Goal: Use online tool/utility: Use online tool/utility

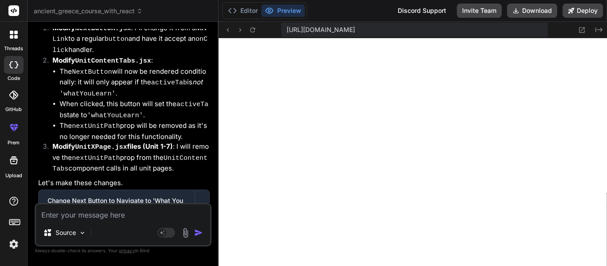
scroll to position [3368, 0]
click at [140, 221] on div "Source Agent Mode. When this toggle is activated, AI automatically makes decisi…" at bounding box center [123, 225] width 177 height 44
click at [138, 219] on textarea at bounding box center [123, 212] width 174 height 16
type textarea "M"
type textarea "x"
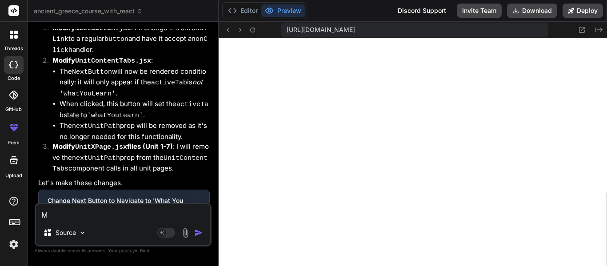
type textarea "Ma"
type textarea "x"
type textarea "Mak"
type textarea "x"
type textarea "Make"
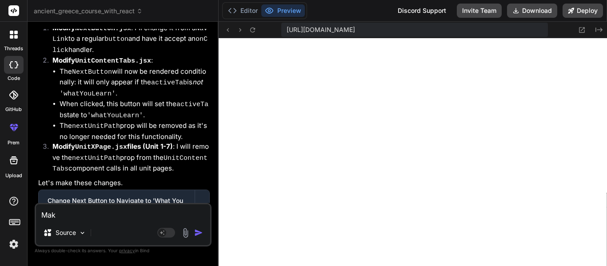
type textarea "x"
type textarea "Make"
type textarea "x"
type textarea "Make t"
type textarea "x"
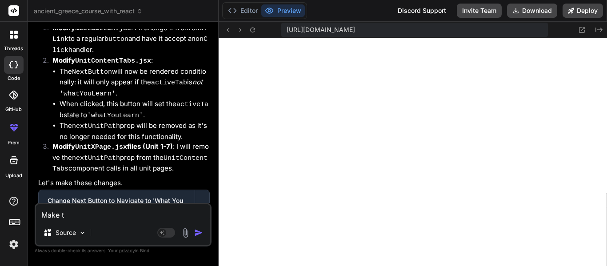
type textarea "Make"
type textarea "x"
type textarea "Make i"
type textarea "x"
type textarea "Make it"
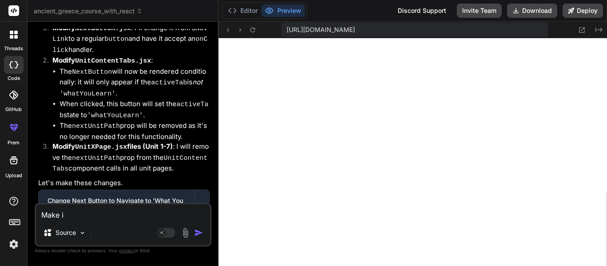
type textarea "x"
type textarea "Make it"
type textarea "x"
type textarea "Make it s"
type textarea "x"
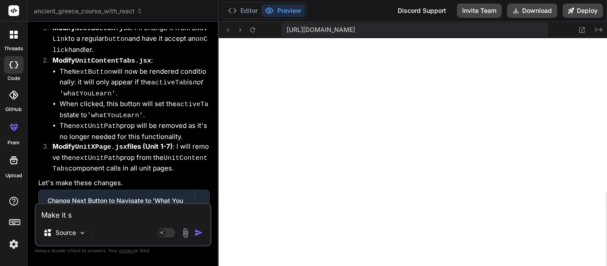
type textarea "Make it so"
type textarea "x"
type textarea "Make it so"
type textarea "x"
type textarea "Make it so t"
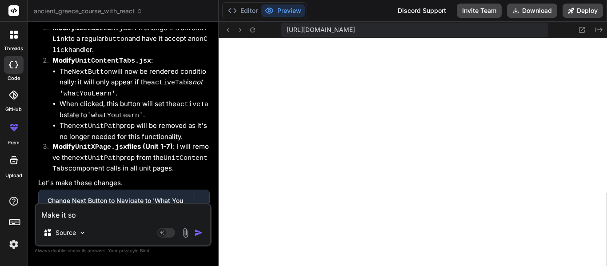
type textarea "x"
type textarea "Make it so th"
type textarea "x"
type textarea "Make it so the"
type textarea "x"
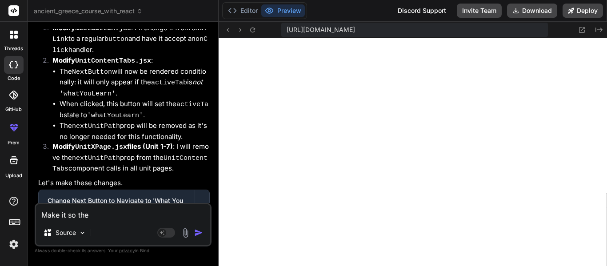
type textarea "Make it so the"
type textarea "x"
type textarea "Make it so the i"
type textarea "x"
type textarea "Make it so the in"
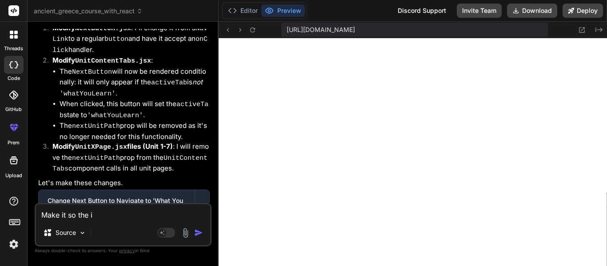
type textarea "x"
type textarea "Make it so the int"
type textarea "x"
type textarea "Make it so the intr"
type textarea "x"
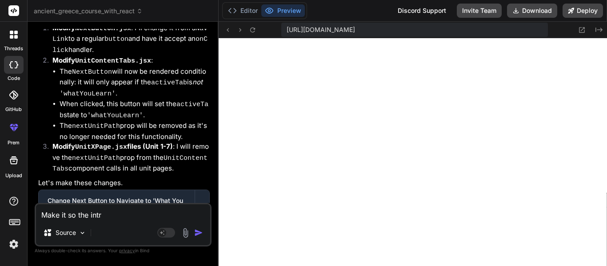
type textarea "Make it so the intro"
type textarea "x"
type textarea "Make it so the intro"
type textarea "x"
type textarea "Make it so the intro i"
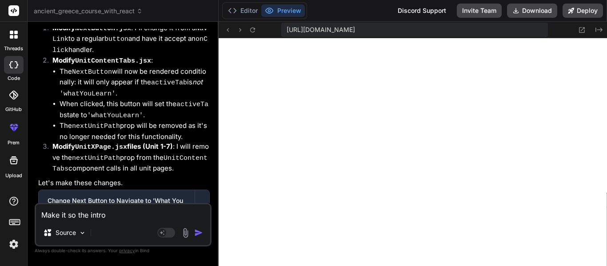
type textarea "x"
type textarea "Make it so the intro is"
type textarea "x"
type textarea "Make it so the intro is"
type textarea "x"
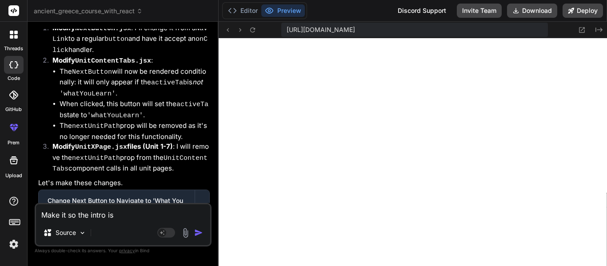
type textarea "Make it so the intro is t"
type textarea "x"
type textarea "Make it so the intro is th"
type textarea "x"
type textarea "Make it so the intro is the"
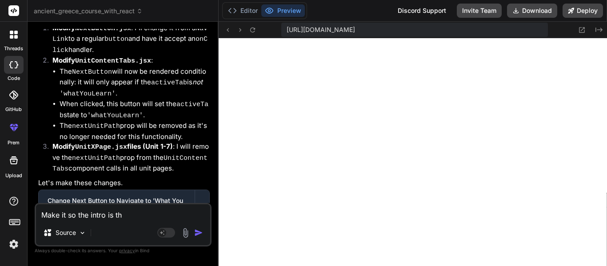
type textarea "x"
type textarea "Make it so the intro is the"
type textarea "x"
type textarea "Make it so the intro is the w"
type textarea "x"
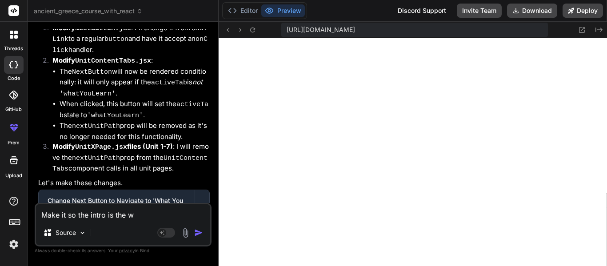
type textarea "Make it so the intro is the we"
type textarea "x"
type textarea "Make it so the intro is the wec"
type textarea "x"
type textarea "Make it so the intro is the we"
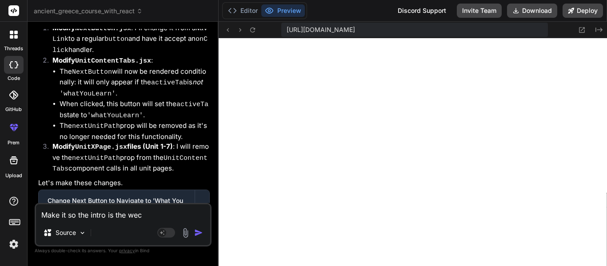
type textarea "x"
type textarea "Make it so the intro is the wel"
type textarea "x"
type textarea "Make it so the intro is the welc"
type textarea "x"
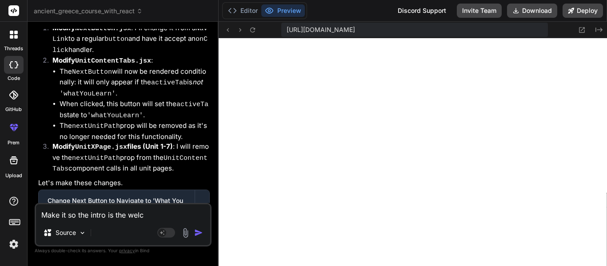
type textarea "Make it so the intro is the welco"
type textarea "x"
type textarea "Make it so the intro is the welcom"
type textarea "x"
type textarea "Make it so the intro is the welcome"
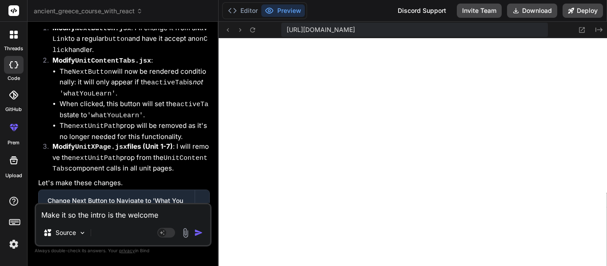
type textarea "x"
type textarea "Make it so the intro is the welcome,"
type textarea "x"
type textarea "Make it so the intro is the welcome,"
type textarea "x"
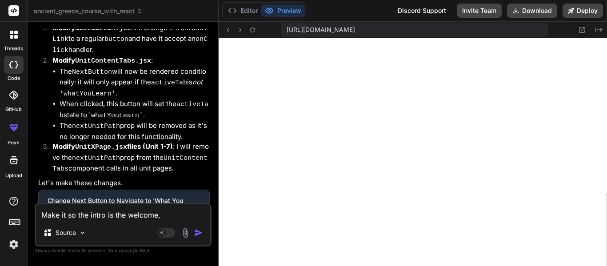
type textarea "Make it so the intro is the welcome, o"
type textarea "x"
type textarea "Make it so the intro is the welcome, ov"
type textarea "x"
type textarea "Make it so the intro is the welcome, ove"
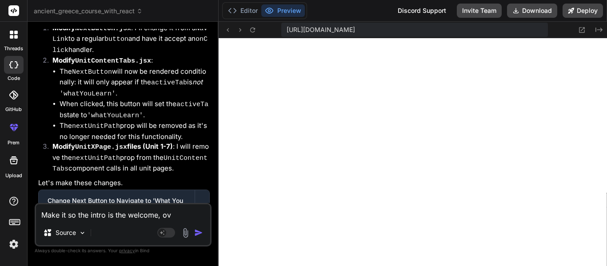
type textarea "x"
type textarea "Make it so the intro is the welcome, over"
type textarea "x"
type textarea "Make it so the intro is the welcome, overv"
type textarea "x"
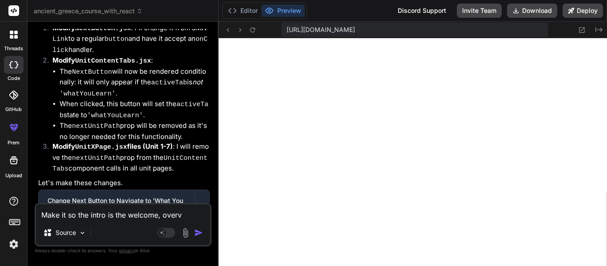
type textarea "Make it so the intro is the welcome, overvi"
type textarea "x"
type textarea "Make it so the intro is the welcome, overvie"
type textarea "x"
type textarea "Make it so the intro is the welcome, overview"
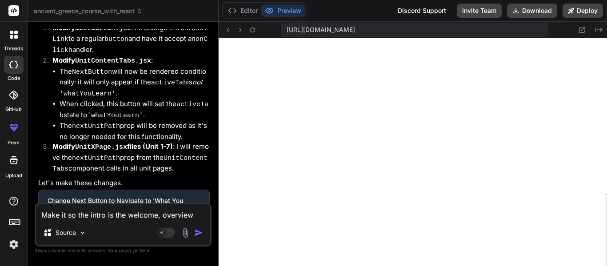
type textarea "x"
type textarea "Make it so the intro is the welcome, overview,"
type textarea "x"
type textarea "Make it so the intro is the welcome, overview,"
type textarea "x"
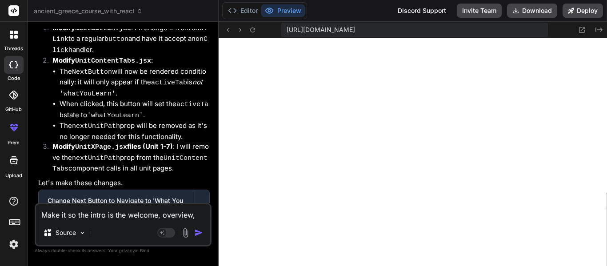
type textarea "Make it so the intro is the welcome, overview, k"
type textarea "x"
type textarea "Make it so the intro is the welcome, overview, ke"
type textarea "x"
type textarea "Make it so the intro is the welcome, overview, key"
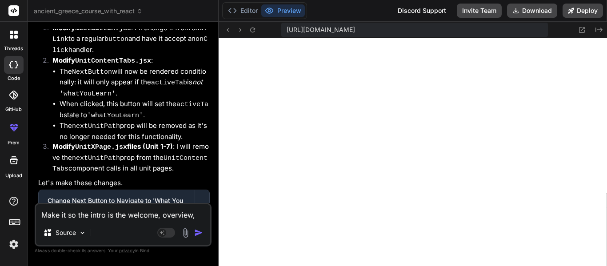
type textarea "x"
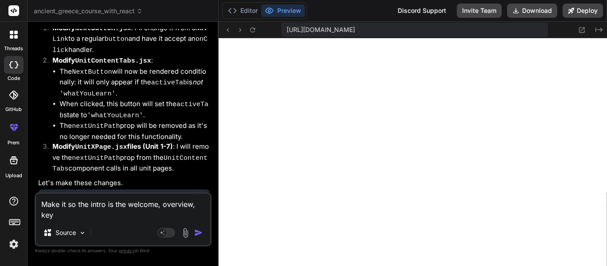
type textarea "Make it so the intro is the welcome, overview, key"
type textarea "x"
type textarea "Make it so the intro is the welcome, overview, key p"
type textarea "x"
type textarea "Make it so the intro is the welcome, overview, key po"
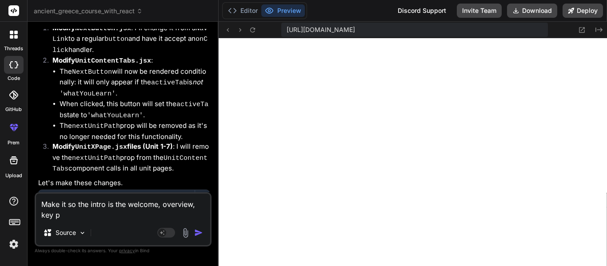
type textarea "x"
type textarea "Make it so the intro is the welcome, overview, key poi"
type textarea "x"
type textarea "Make it so the intro is the welcome, overview, key poin"
type textarea "x"
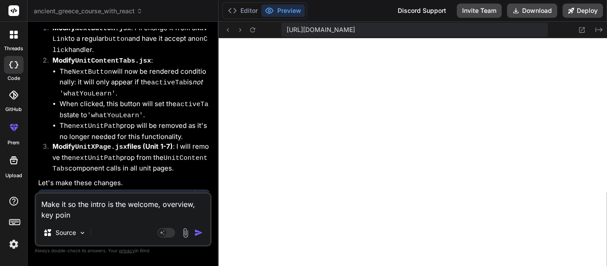
type textarea "Make it so the intro is the welcome, overview, key point"
type textarea "x"
type textarea "Make it so the intro is the welcome, overview, key points"
type textarea "x"
type textarea "Make it so the intro is the welcome, overview, key points,"
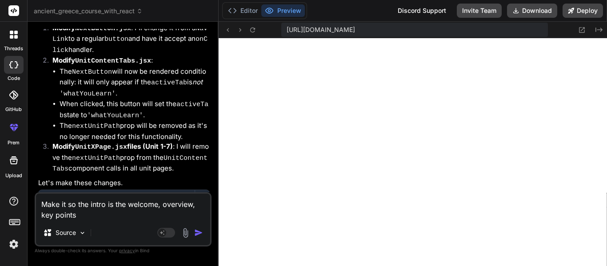
type textarea "x"
type textarea "Make it so the intro is the welcome, overview, key points,"
type textarea "x"
type textarea "Make it so the intro is the welcome, overview, key points, o"
type textarea "x"
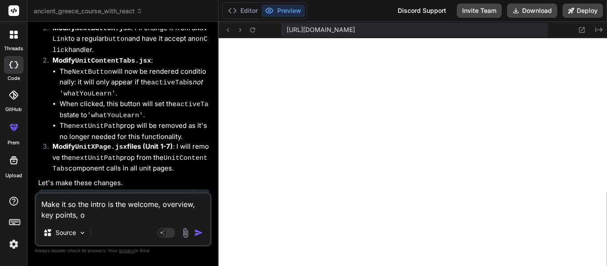
type textarea "Make it so the intro is the welcome, overview, key points, ob"
type textarea "x"
type textarea "Make it so the intro is the welcome, overview, key points, obe"
type textarea "x"
type textarea "Make it so the intro is the welcome, overview, key points, obej"
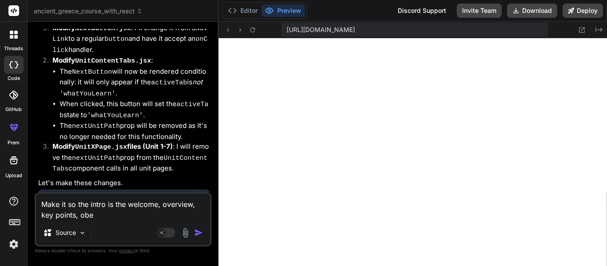
type textarea "x"
type textarea "Make it so the intro is the welcome, overview, key points, obejc"
type textarea "x"
type textarea "Make it so the intro is the welcome, overview, key points, obej"
type textarea "x"
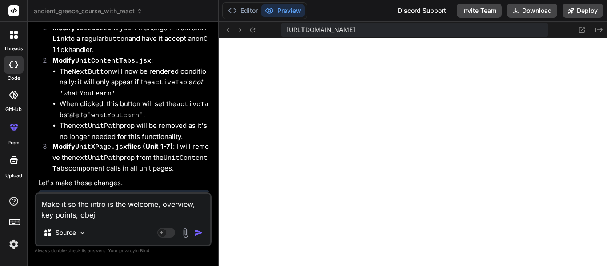
type textarea "Make it so the intro is the welcome, overview, key points, obeje"
type textarea "x"
type textarea "Make it so the intro is the welcome, overview, key points, obejec"
type textarea "x"
type textarea "Make it so the intro is the welcome, overview, key points, obeject"
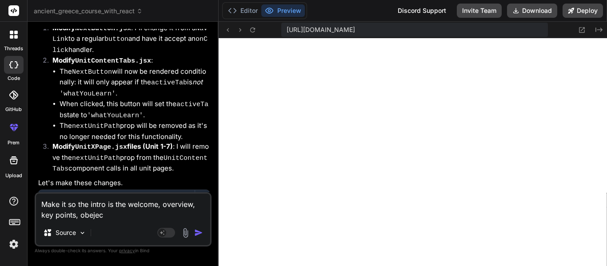
type textarea "x"
type textarea "Make it so the intro is the welcome, overview, key points, obejecti"
type textarea "x"
type textarea "Make it so the intro is the welcome, overview, key points, obejectiv"
type textarea "x"
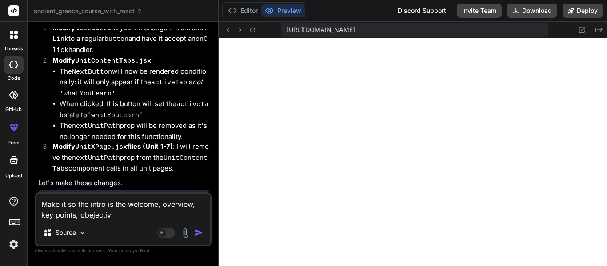
type textarea "Make it so the intro is the welcome, overview, key points, obejective"
type textarea "x"
type textarea "Make it so the intro is the welcome, overview, key points, obejective,"
type textarea "x"
type textarea "Make it so the intro is the welcome, overview, key points, obejective, a"
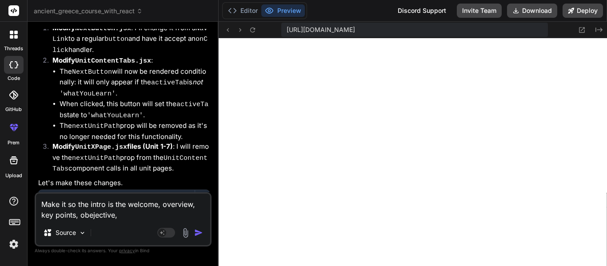
type textarea "x"
type textarea "Make it so the intro is the welcome, overview, key points, obejective, an"
type textarea "x"
type textarea "Make it so the intro is the welcome, overview, key points, obejective, and"
type textarea "x"
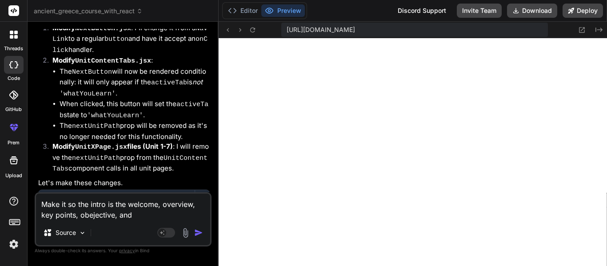
type textarea "Make it so the intro is the welcome, overview, key points, obejective, and"
type textarea "x"
type textarea "Make it so the intro is the welcome, overview, key points, obejective, and w"
type textarea "x"
type textarea "Make it so the intro is the welcome, overview, key points, obejective, and wh"
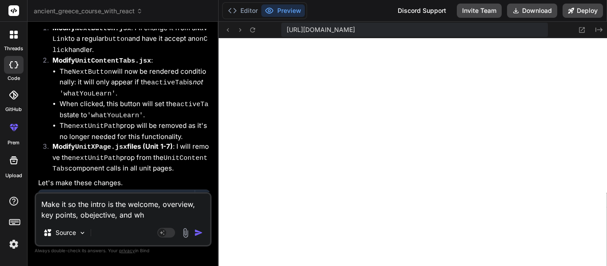
type textarea "x"
type textarea "Make it so the intro is the welcome, overview, key points, obejective, and wha"
type textarea "x"
type textarea "Make it so the intro is the welcome, overview, key points, obejective, and what"
type textarea "x"
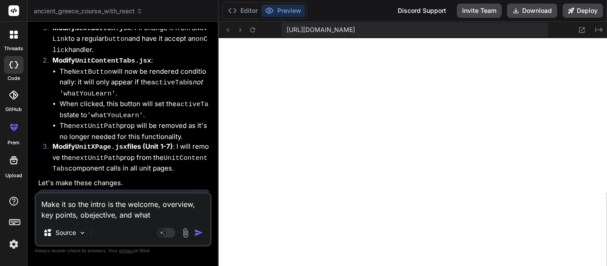
type textarea "Make it so the intro is the welcome, overview, key points, obejective, and wha"
type textarea "x"
type textarea "Make it so the intro is the welcome, overview, key points, obejective, and wh"
type textarea "x"
type textarea "Make it so the intro is the welcome, overview, key points, obejective, and w"
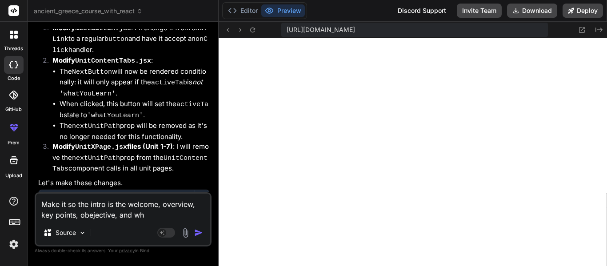
type textarea "x"
type textarea "Make it so the intro is the welcome, overview, key points, obejective, and wy"
type textarea "x"
type textarea "Make it so the intro is the welcome, overview, key points, obejective, and wyl"
type textarea "x"
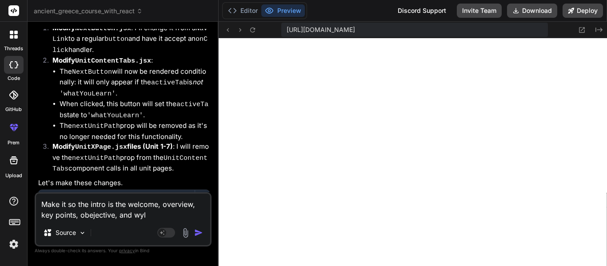
type textarea "Make it so the intro is the welcome, overview, key points, obejective, and wyl"
type textarea "x"
type textarea "Make it so the intro is the welcome, overview, key points, obejective, and wyl t"
type textarea "x"
type textarea "Make it so the intro is the welcome, overview, key points, obejective, and wyl …"
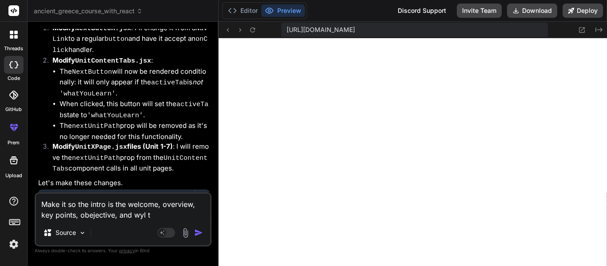
type textarea "x"
type textarea "Make it so the intro is the welcome, overview, key points, obejective, and wyl …"
type textarea "x"
type textarea "Make it so the intro is the welcome, overview, key points, obejective, and wyl …"
type textarea "x"
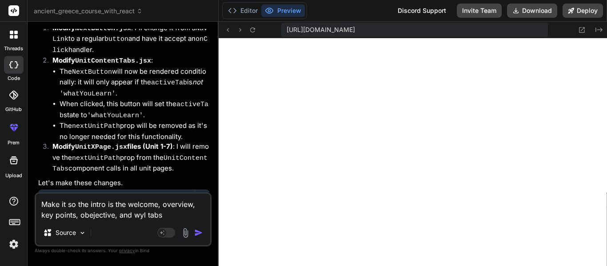
type textarea "Make it so the intro is the welcome, overview, key points, obejective, and wyl …"
type textarea "x"
type textarea "Make it so the intro is the welcome, overview, key points, obejective, and wyl …"
type textarea "x"
type textarea "Make it so the intro is the welcome, overview, key points, obejective, and wyl …"
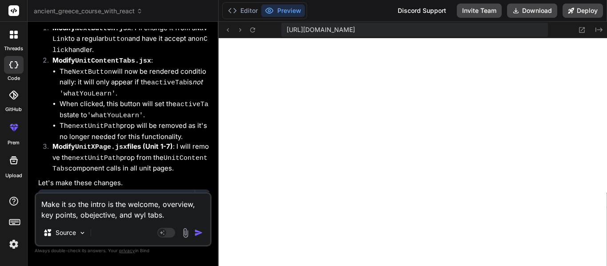
type textarea "x"
type textarea "Make it so the intro is the welcome, overview, key points, obejective, and wyl …"
type textarea "x"
type textarea "Make it so the intro is the welcome, overview, key points, obejective, and wyl …"
type textarea "x"
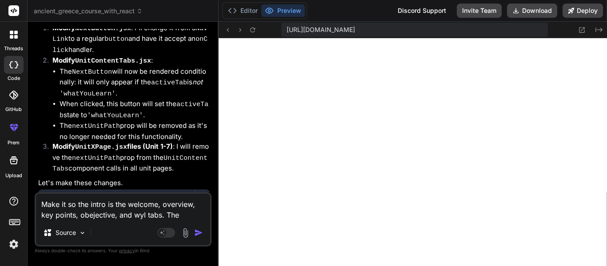
type textarea "Make it so the intro is the welcome, overview, key points, obejective, and wyl …"
type textarea "x"
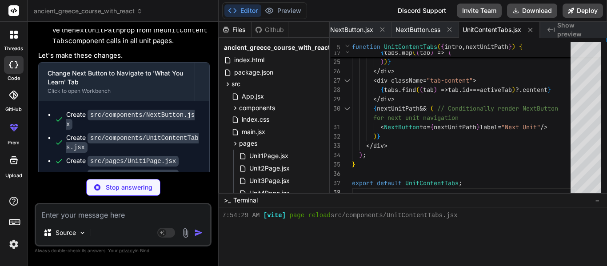
scroll to position [15550, 0]
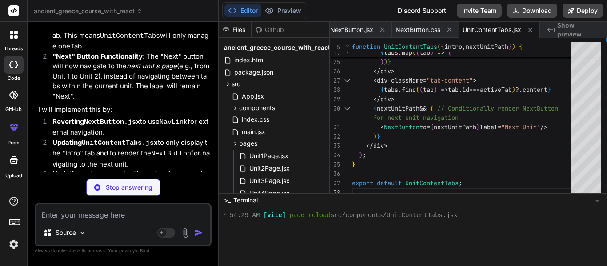
click at [555, 28] on div "Created with Pixso. Show preview" at bounding box center [573, 30] width 67 height 16
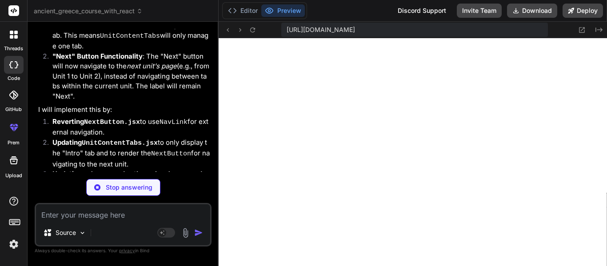
scroll to position [3421, 0]
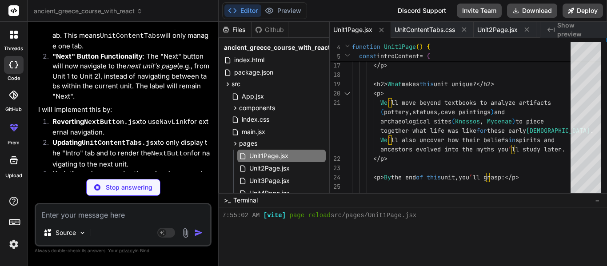
click at [593, 33] on span "Show preview" at bounding box center [578, 30] width 43 height 18
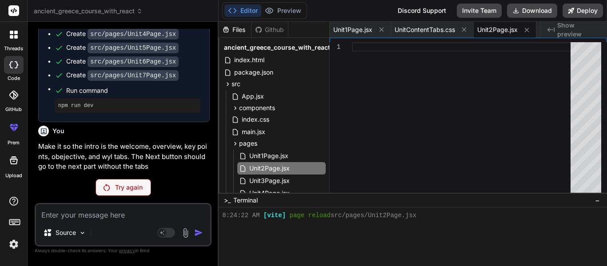
scroll to position [15121, 0]
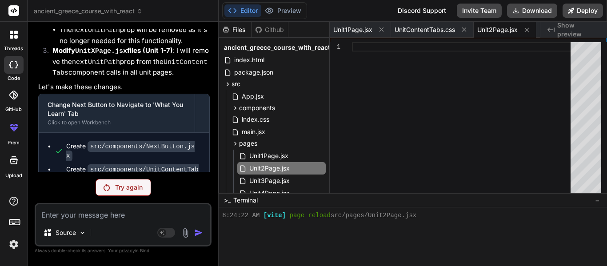
click at [132, 191] on p "Try again" at bounding box center [129, 187] width 28 height 9
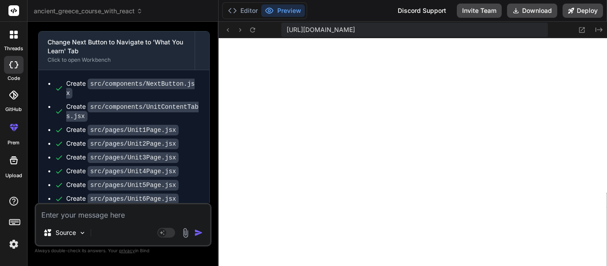
scroll to position [15374, 0]
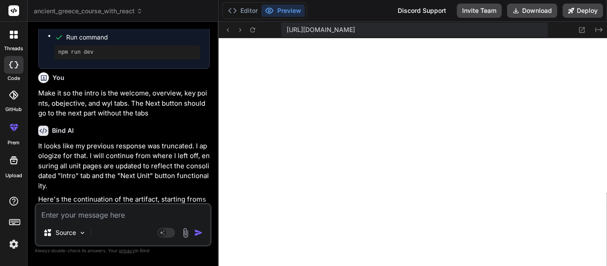
click at [120, 212] on textarea at bounding box center [123, 212] width 174 height 16
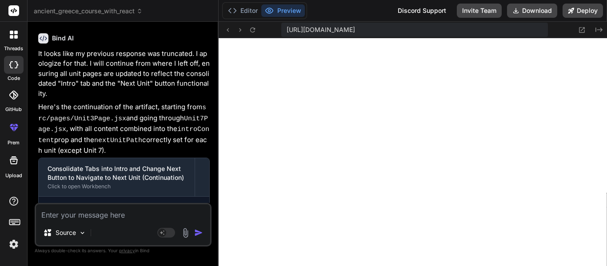
click at [355, 32] on span "https://u3uk0f35zsjjbn9cprh6fq9h0p4tm2-wnxx--5173--96435430.local-corp.webconta…" at bounding box center [321, 29] width 68 height 9
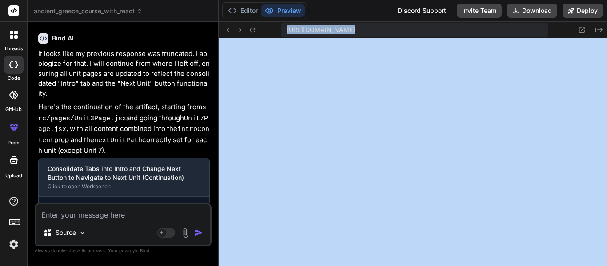
copy div "https://u3uk0f35zsjjbn9cprh6fq9h0p4tm2-wnxx--5173--96435430.local-corp.webconta…"
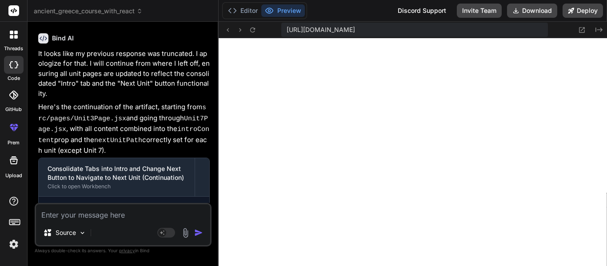
scroll to position [15727, 0]
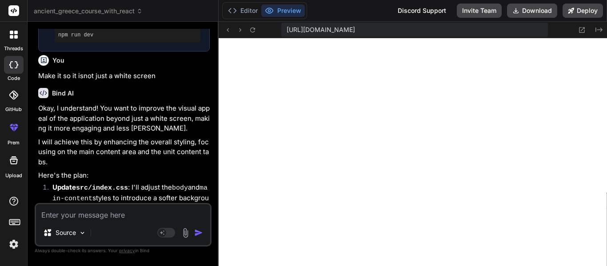
click at [110, 220] on textarea at bounding box center [123, 212] width 174 height 16
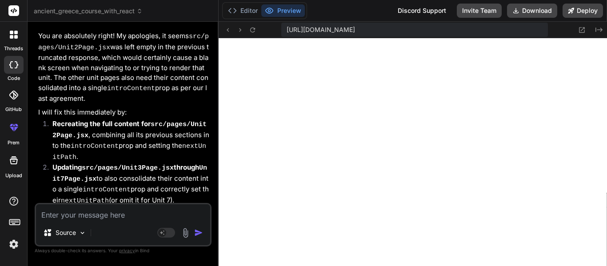
scroll to position [3918, 0]
click at [66, 222] on div "Source Agent Mode. When this toggle is activated, AI automatically makes decisi…" at bounding box center [123, 225] width 177 height 44
click at [576, 36] on div "https://u3uk0f35zsjjbn9cprh6fq9h0p4tm2-wnxx--5173--96435430.local-corp.webconta…" at bounding box center [413, 30] width 388 height 16
click at [577, 33] on button at bounding box center [582, 29] width 11 height 11
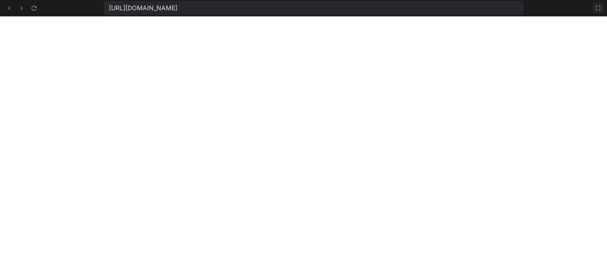
click at [597, 8] on icon at bounding box center [597, 7] width 7 height 7
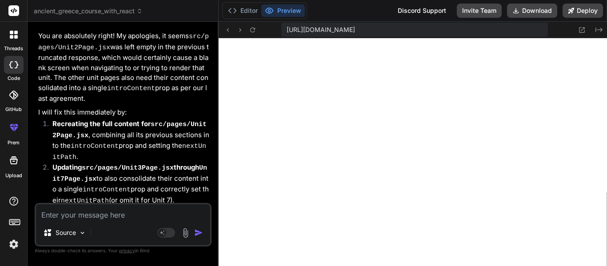
click at [68, 221] on div "Source Agent Mode. When this toggle is activated, AI automatically makes decisi…" at bounding box center [123, 225] width 177 height 44
click at [68, 220] on div "Source Agent Mode. When this toggle is activated, AI automatically makes decisi…" at bounding box center [123, 225] width 177 height 44
click at [71, 219] on textarea at bounding box center [123, 212] width 174 height 16
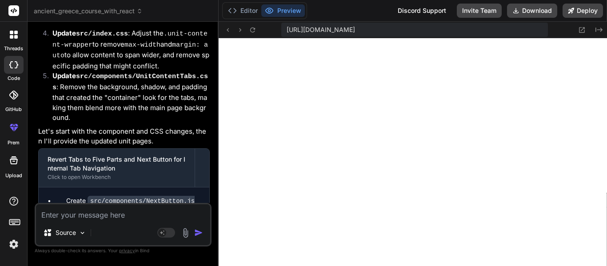
scroll to position [4150, 0]
click at [136, 218] on textarea at bounding box center [123, 212] width 174 height 16
